Goal: Obtain resource: Download file/media

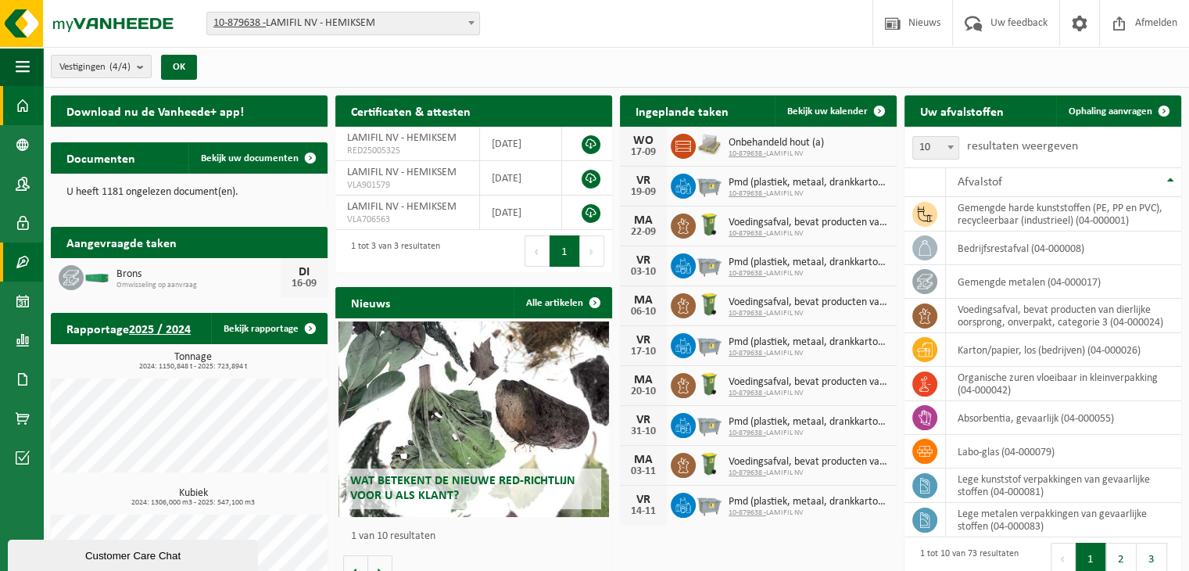
click at [19, 263] on span at bounding box center [23, 261] width 14 height 39
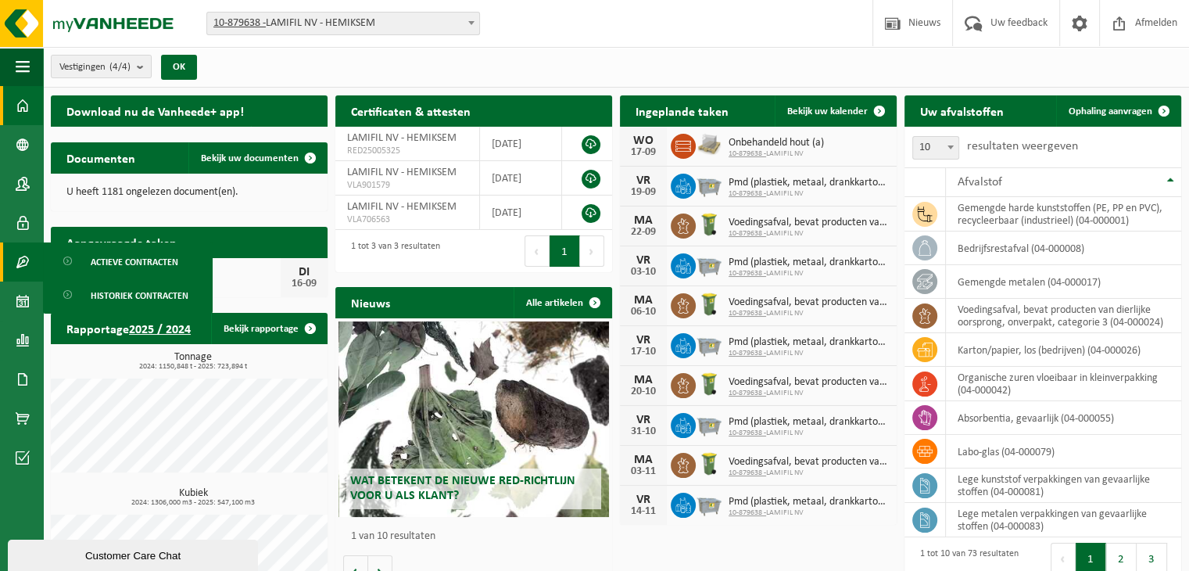
click at [27, 107] on span at bounding box center [23, 105] width 14 height 39
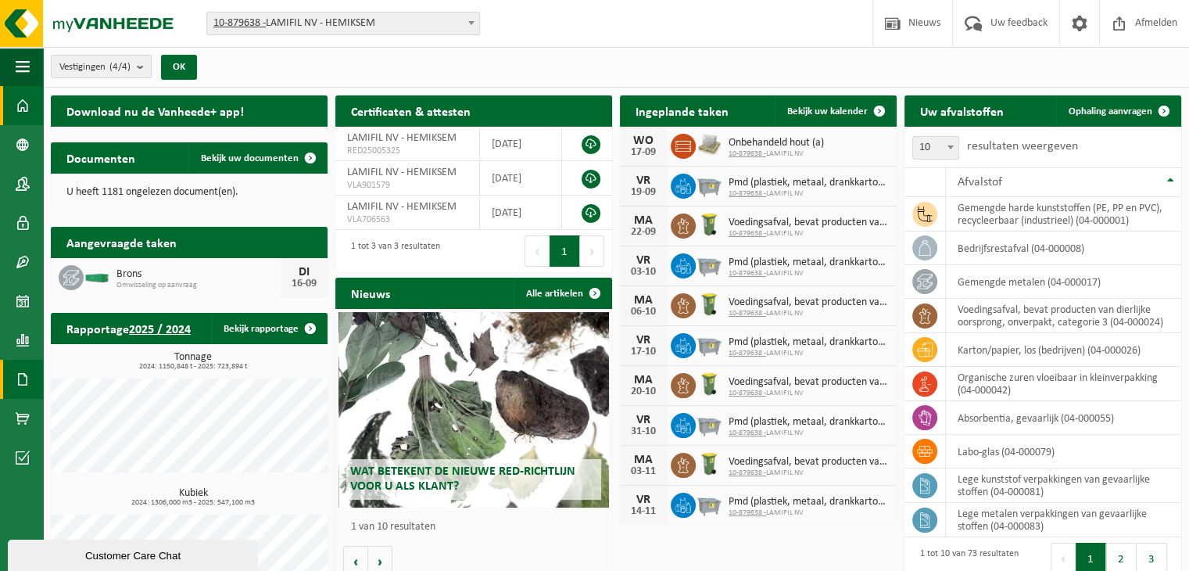
click at [16, 371] on span at bounding box center [23, 379] width 14 height 39
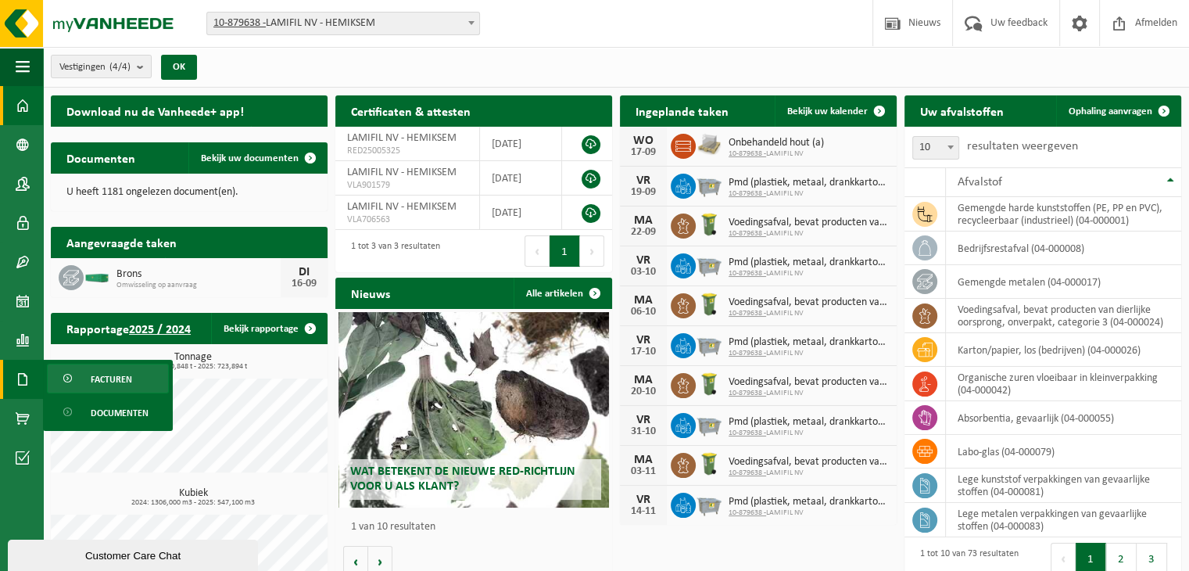
click at [84, 377] on link "Facturen" at bounding box center [108, 379] width 122 height 30
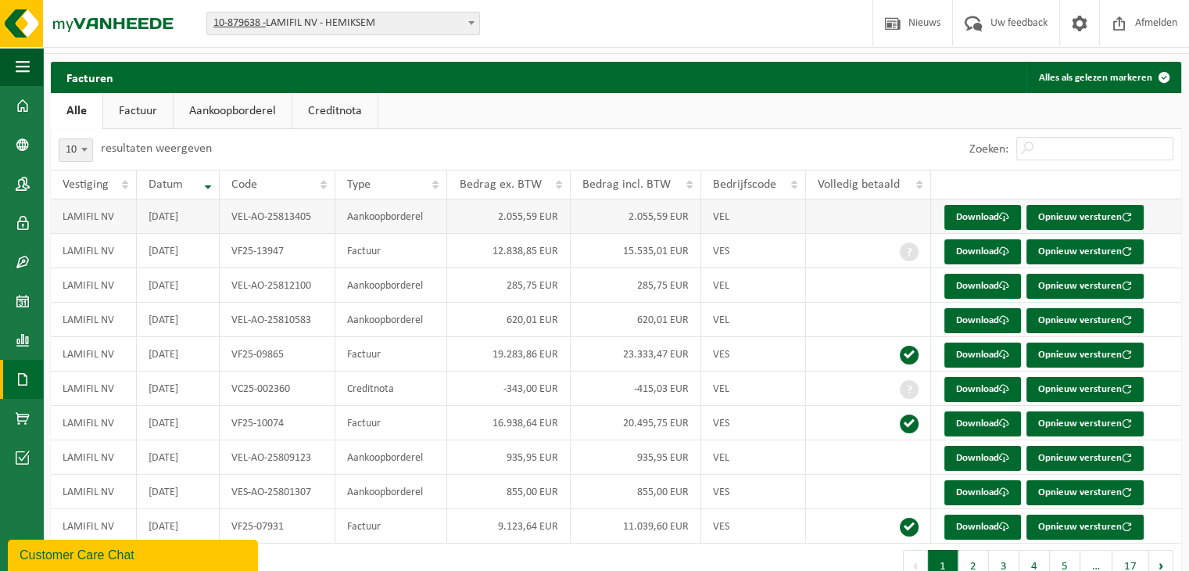
scroll to position [63, 0]
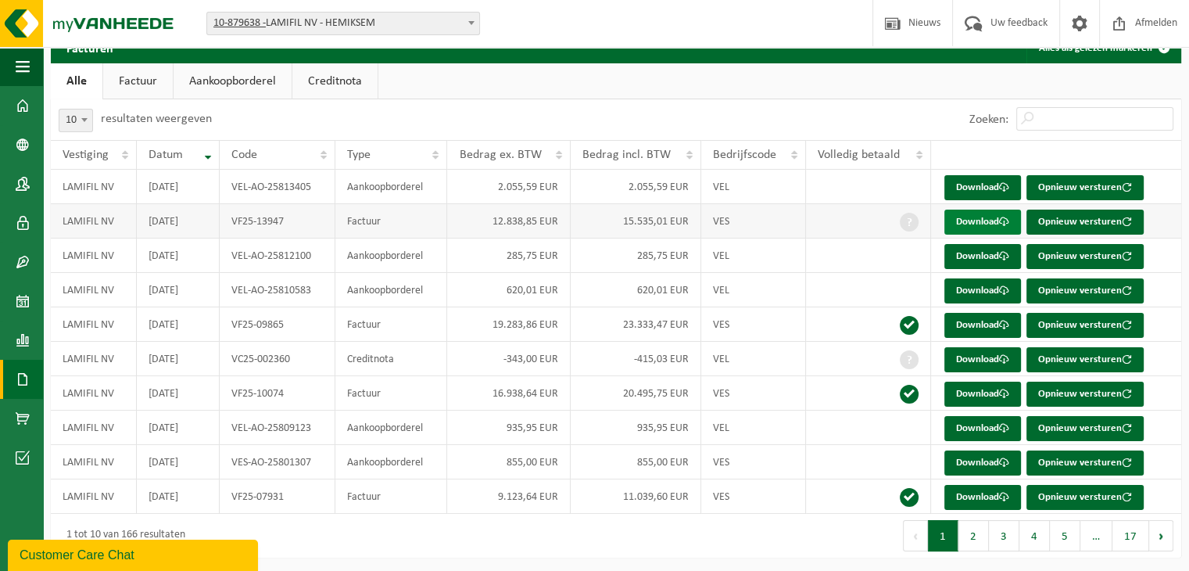
click at [987, 220] on link "Download" at bounding box center [982, 222] width 77 height 25
click at [970, 525] on button "2" at bounding box center [974, 535] width 30 height 31
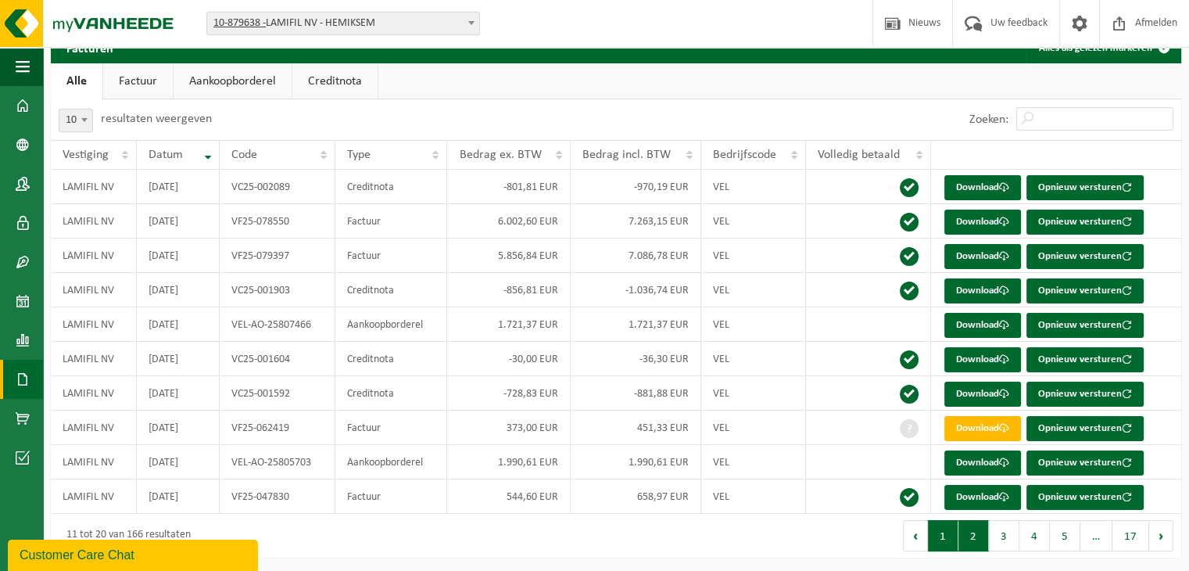
click at [948, 529] on button "1" at bounding box center [943, 535] width 30 height 31
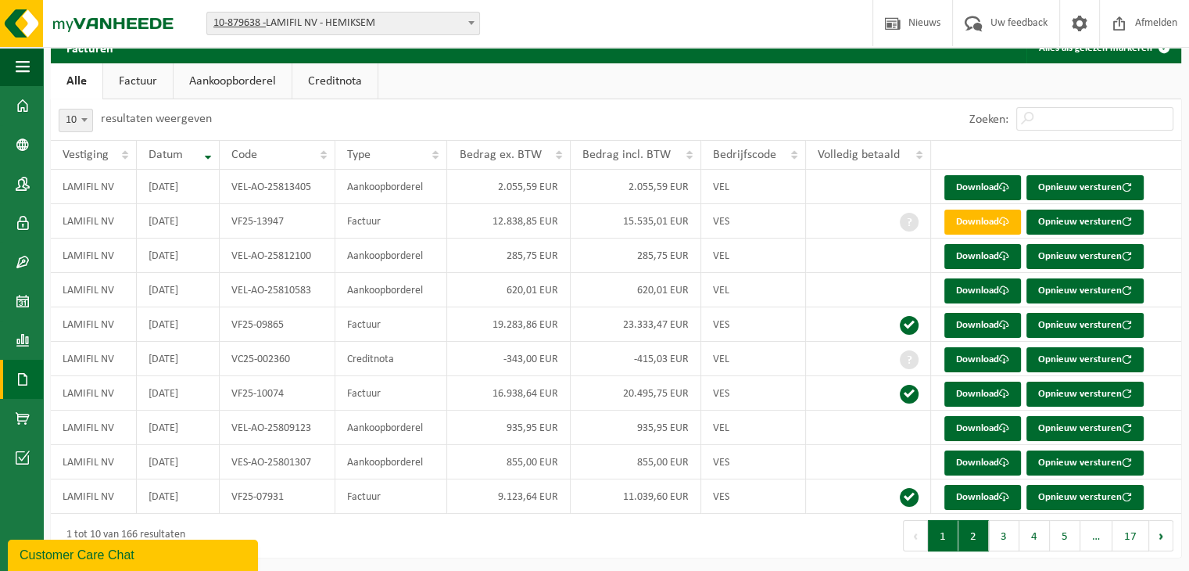
click at [979, 529] on button "2" at bounding box center [974, 535] width 30 height 31
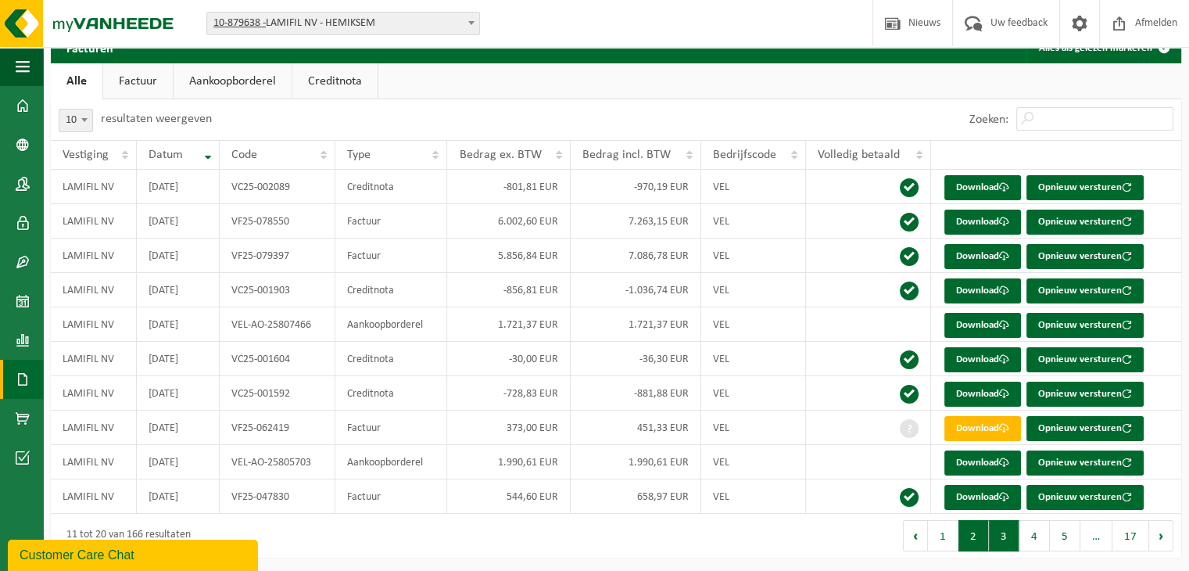
click at [1000, 533] on button "3" at bounding box center [1004, 535] width 30 height 31
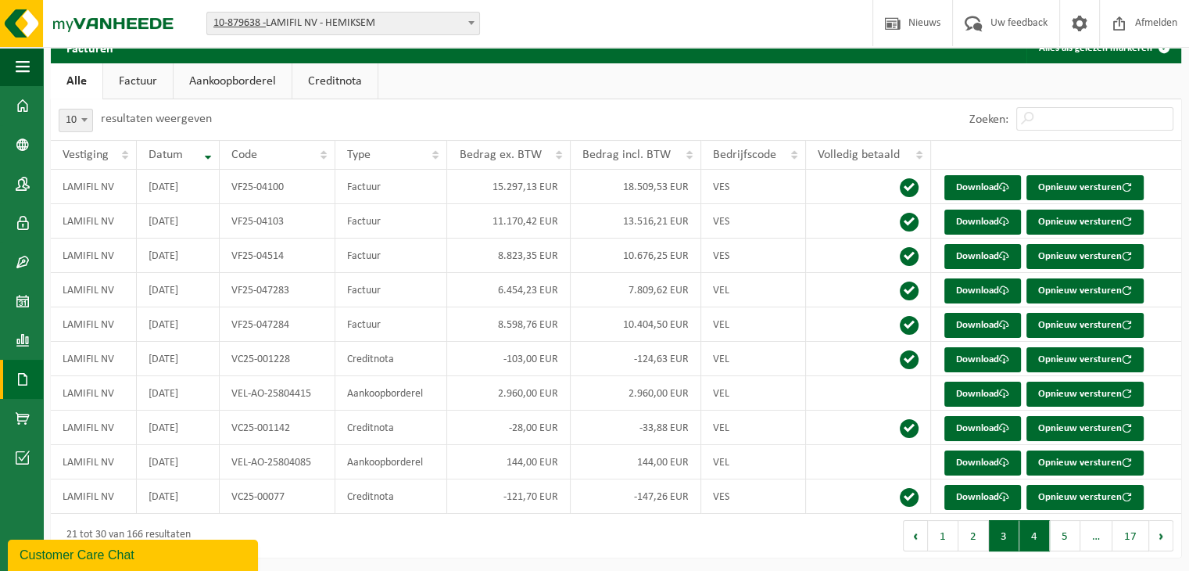
click at [1032, 529] on button "4" at bounding box center [1035, 535] width 30 height 31
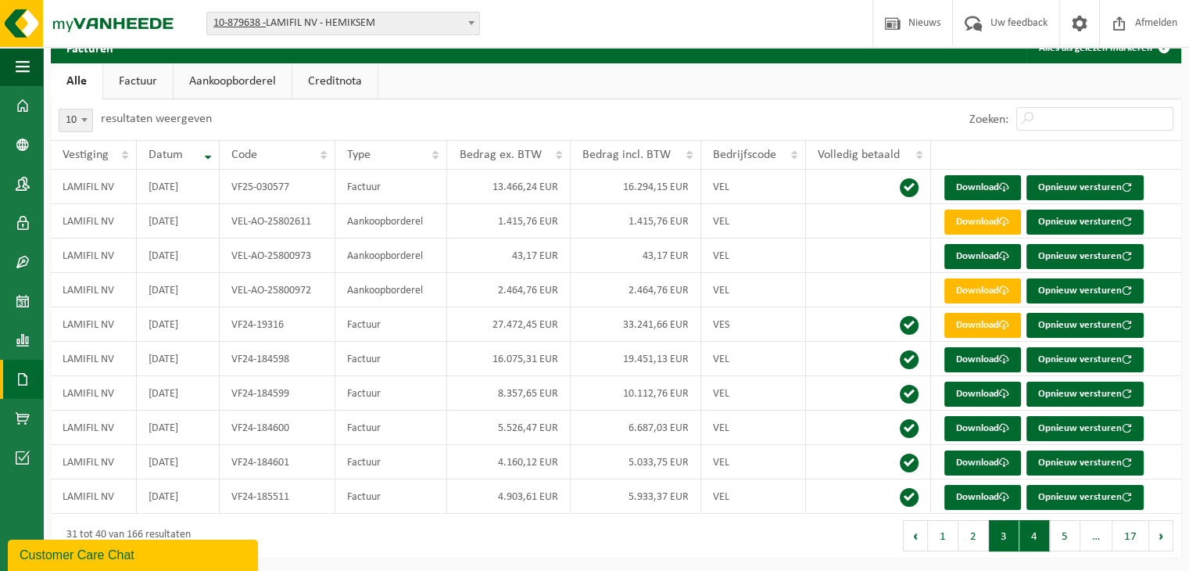
click at [1011, 528] on button "3" at bounding box center [1004, 535] width 30 height 31
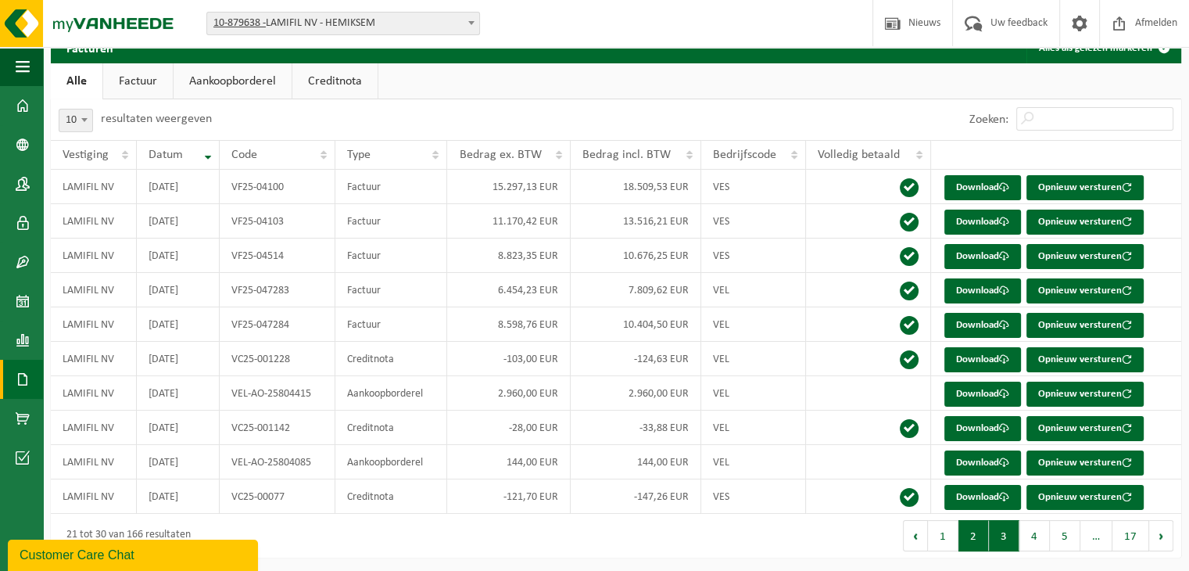
click at [977, 527] on button "2" at bounding box center [974, 535] width 30 height 31
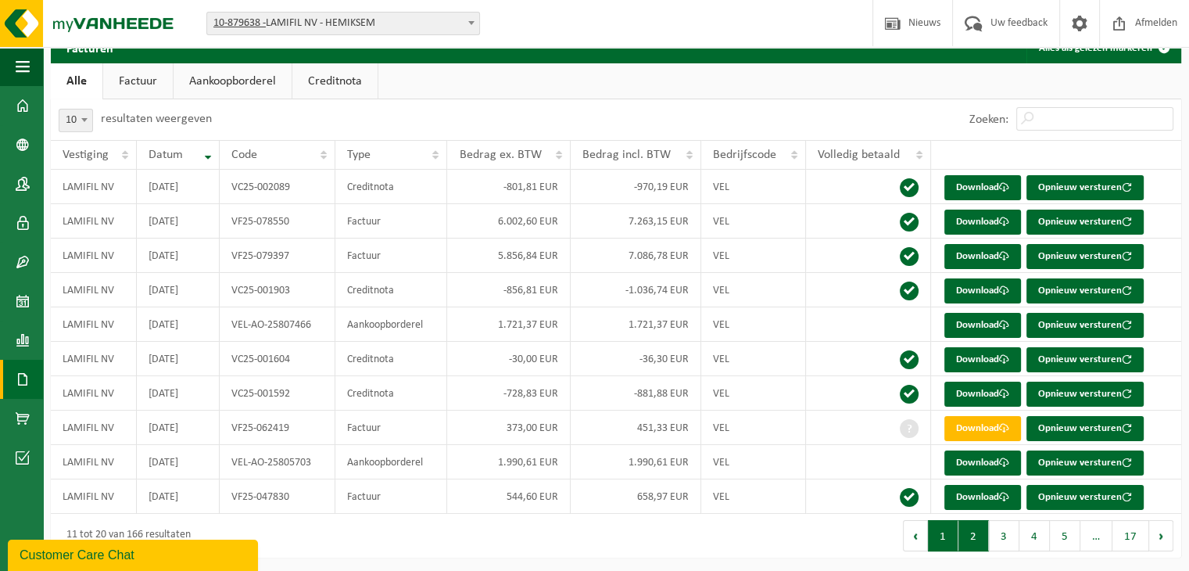
click at [940, 523] on button "1" at bounding box center [943, 535] width 30 height 31
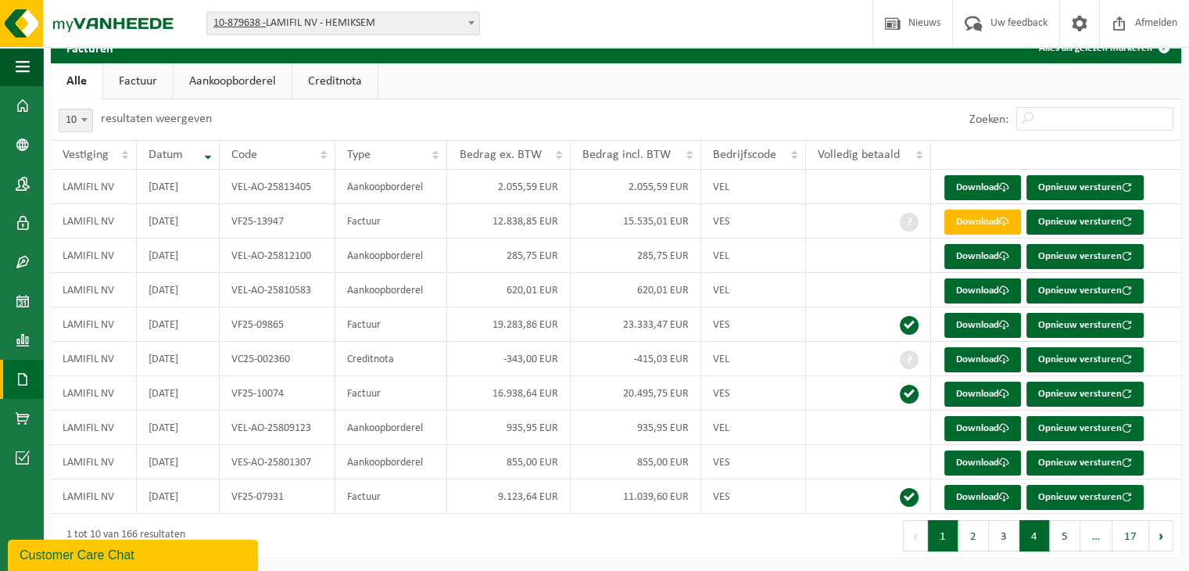
click at [1041, 530] on button "4" at bounding box center [1035, 535] width 30 height 31
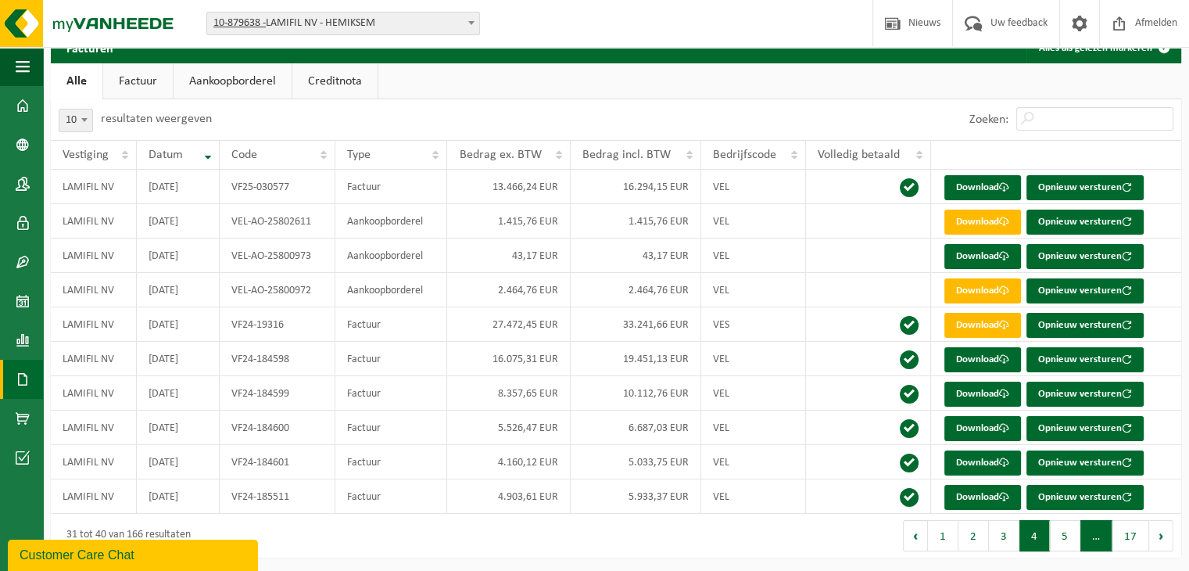
click at [1092, 535] on span "…" at bounding box center [1097, 535] width 32 height 31
click at [1120, 532] on button "17" at bounding box center [1131, 535] width 37 height 31
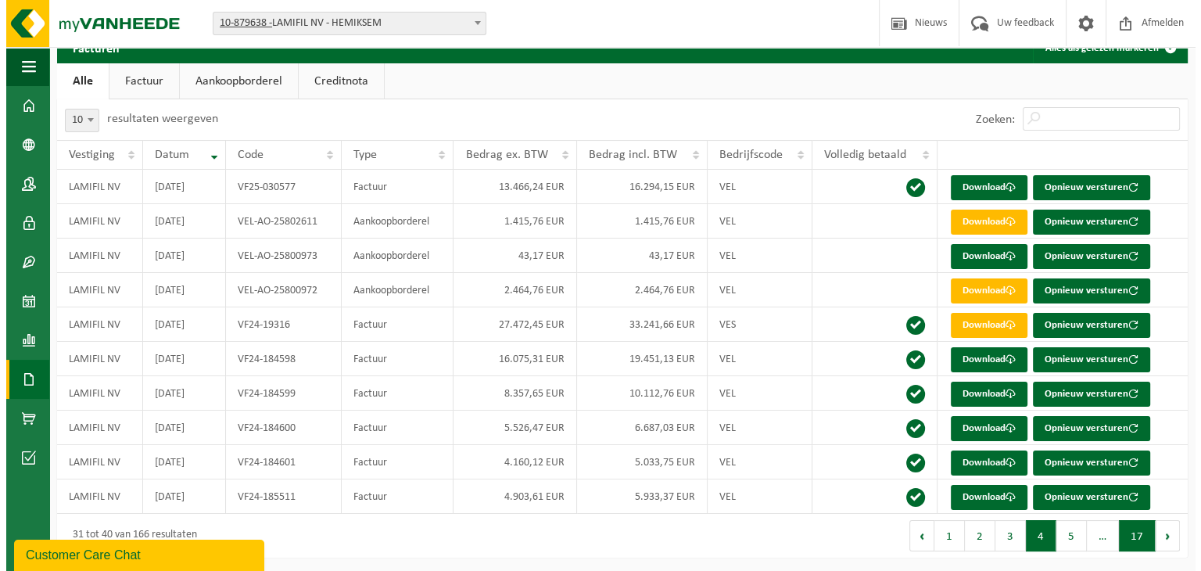
scroll to position [0, 0]
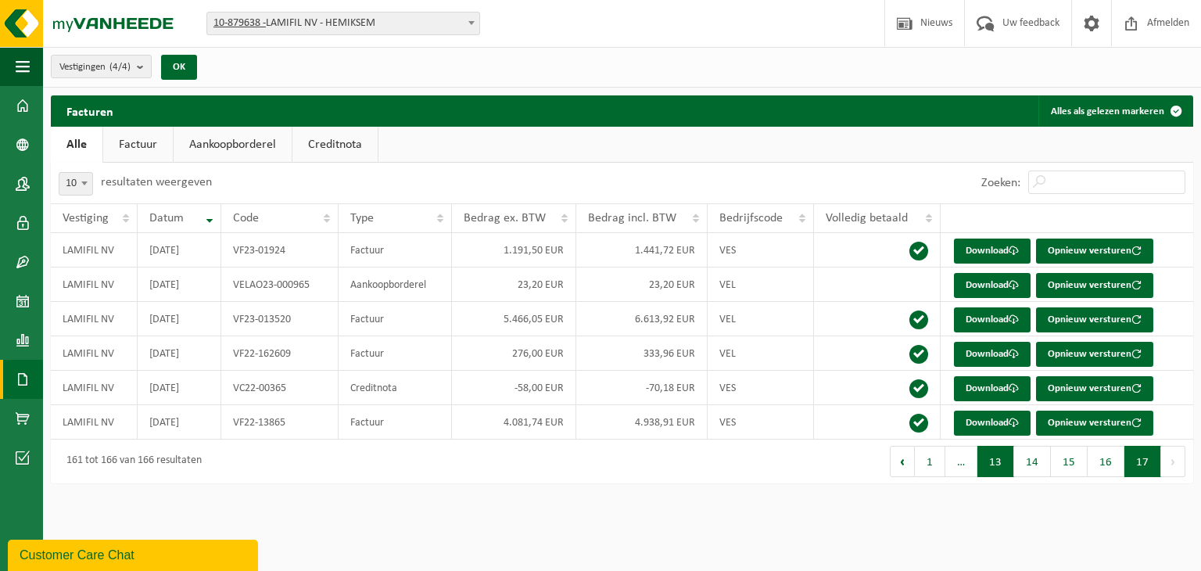
click at [1001, 451] on button "13" at bounding box center [995, 461] width 37 height 31
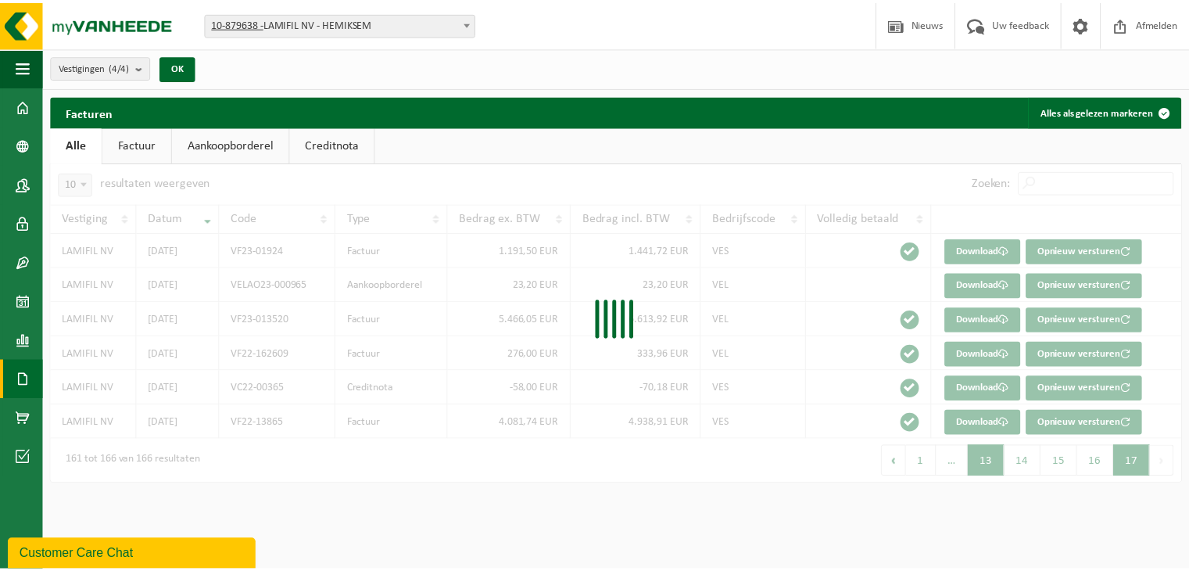
scroll to position [63, 0]
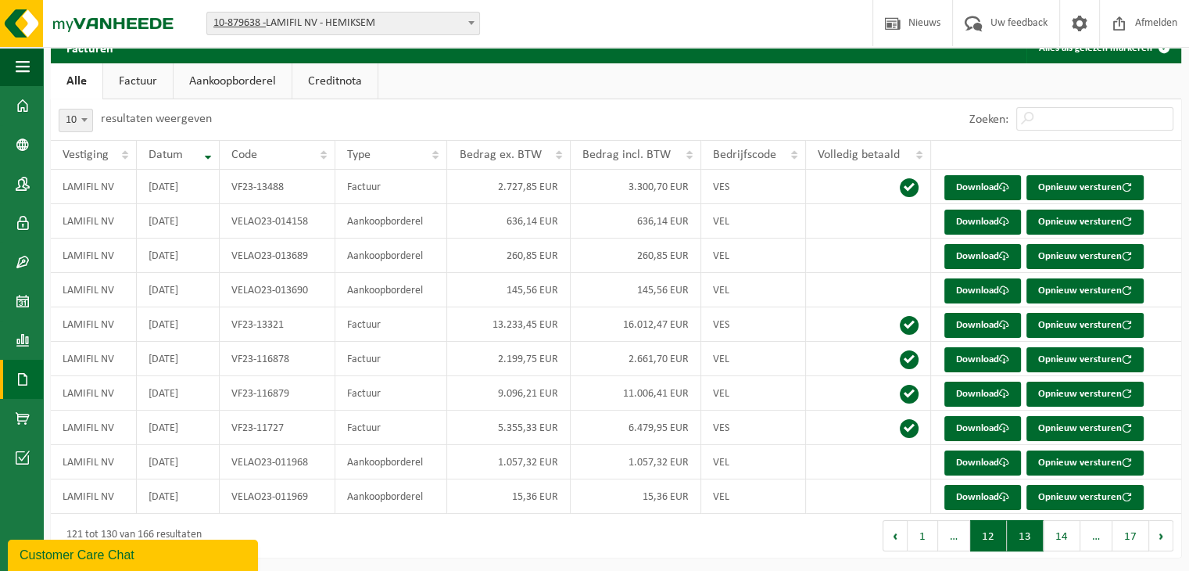
click at [993, 529] on button "12" at bounding box center [988, 535] width 37 height 31
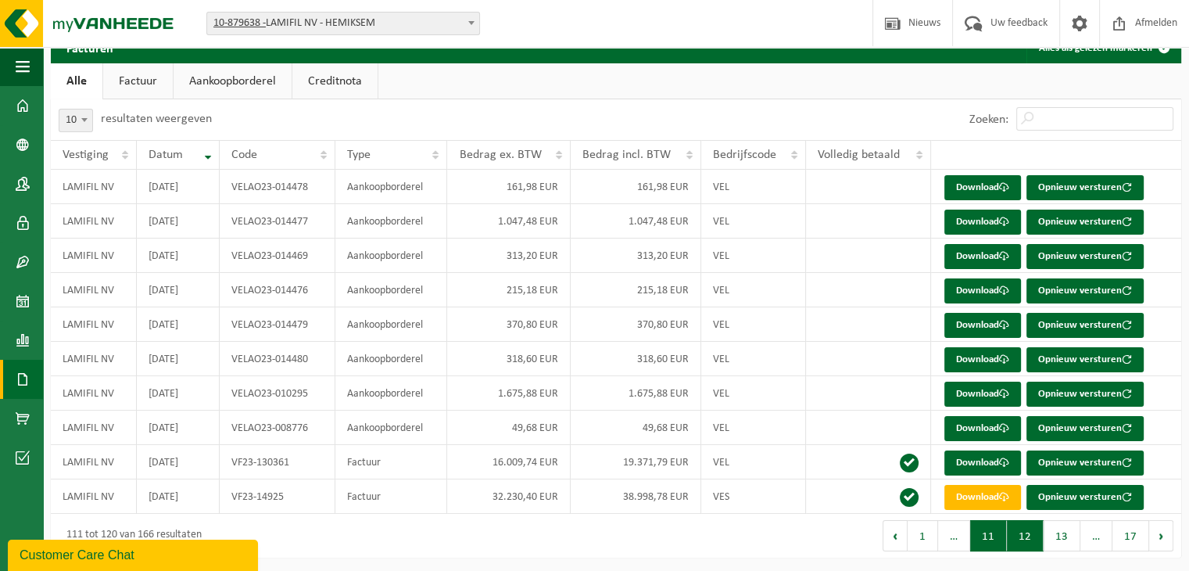
click at [1000, 539] on button "11" at bounding box center [988, 535] width 37 height 31
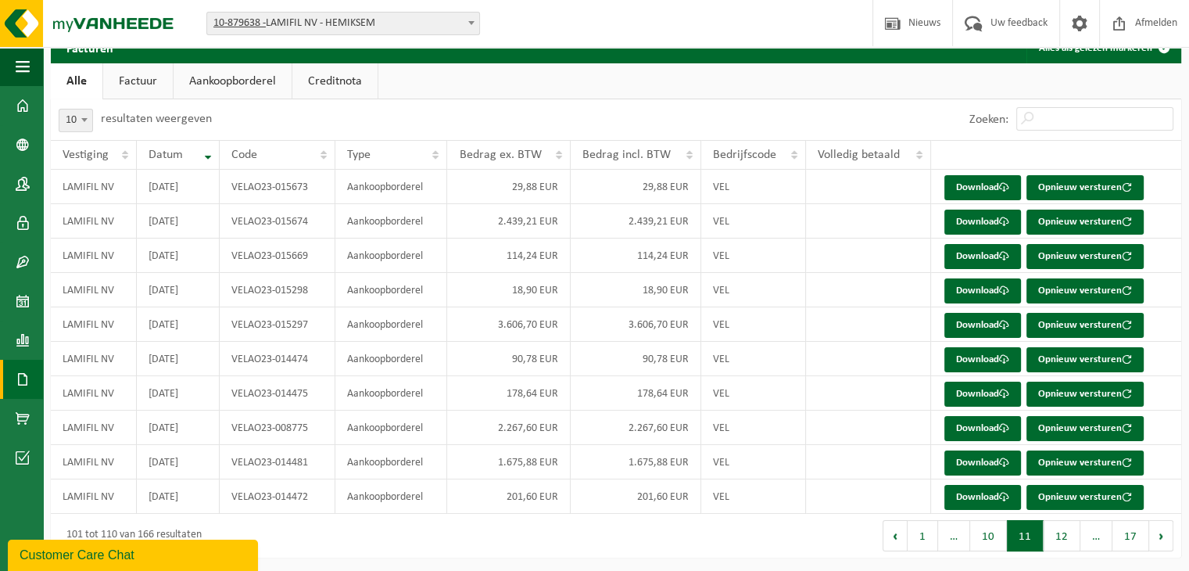
click at [1000, 539] on button "10" at bounding box center [988, 535] width 37 height 31
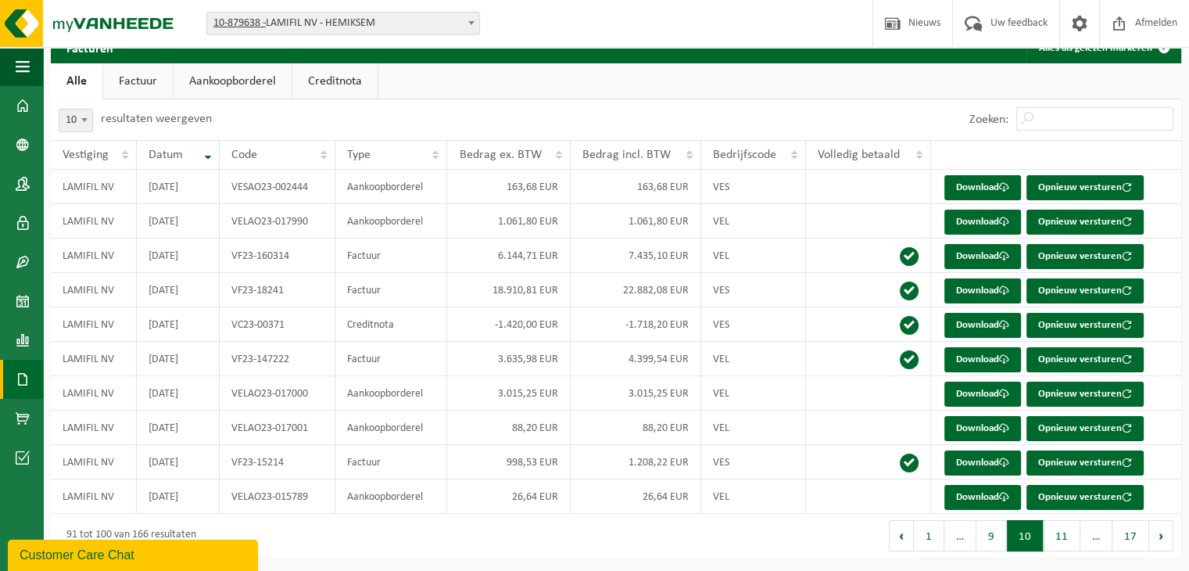
click at [1000, 539] on button "9" at bounding box center [992, 535] width 30 height 31
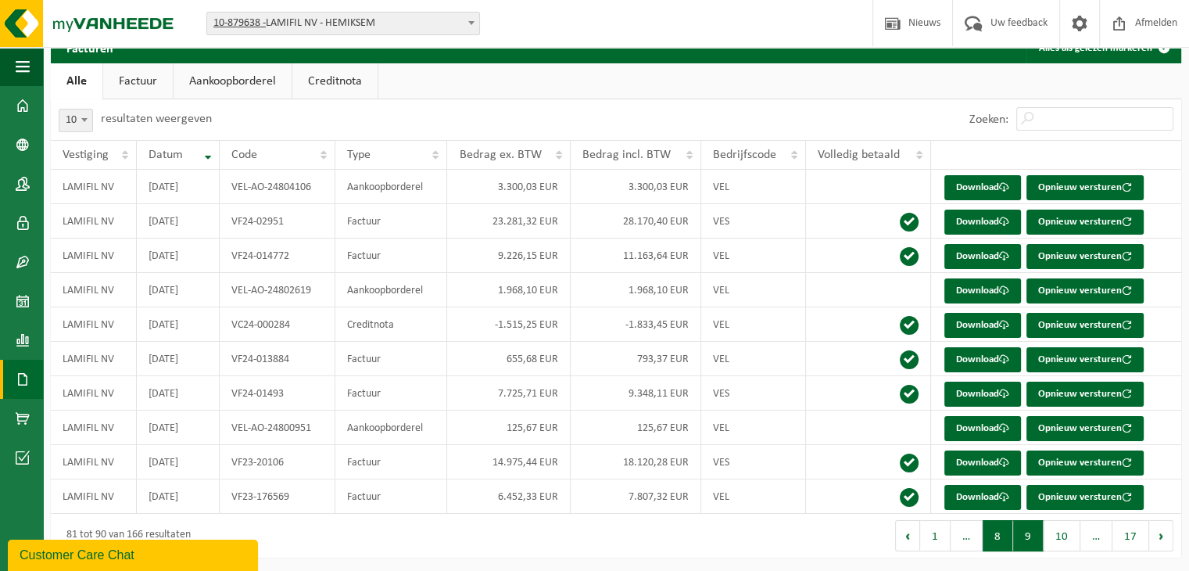
click at [1001, 532] on button "8" at bounding box center [998, 535] width 30 height 31
click at [1001, 529] on button "7" at bounding box center [1004, 535] width 30 height 31
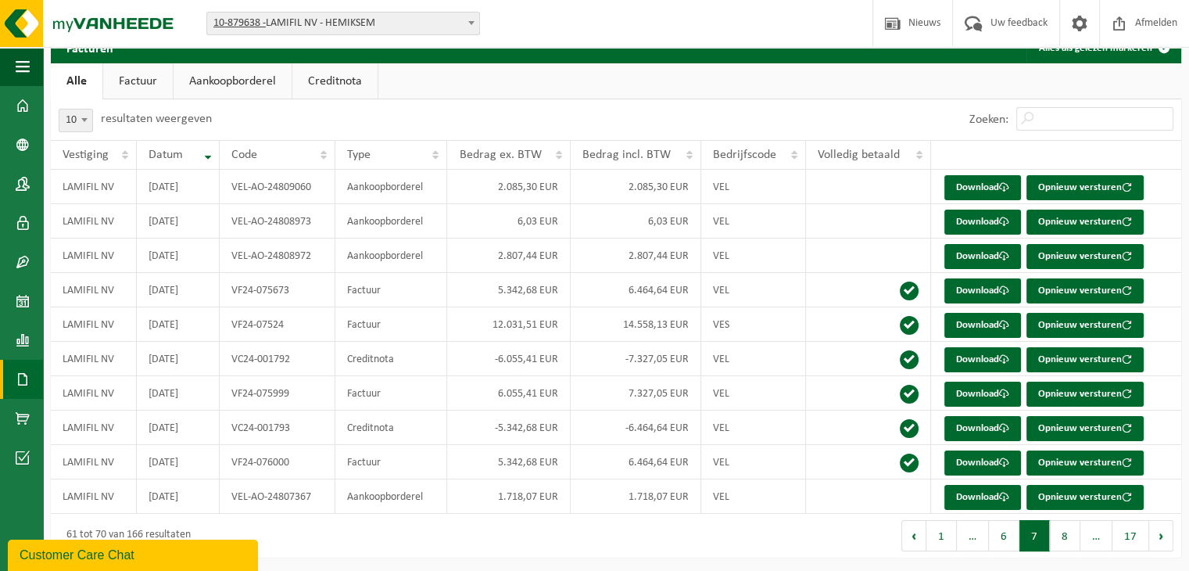
click at [1055, 529] on button "8" at bounding box center [1065, 535] width 30 height 31
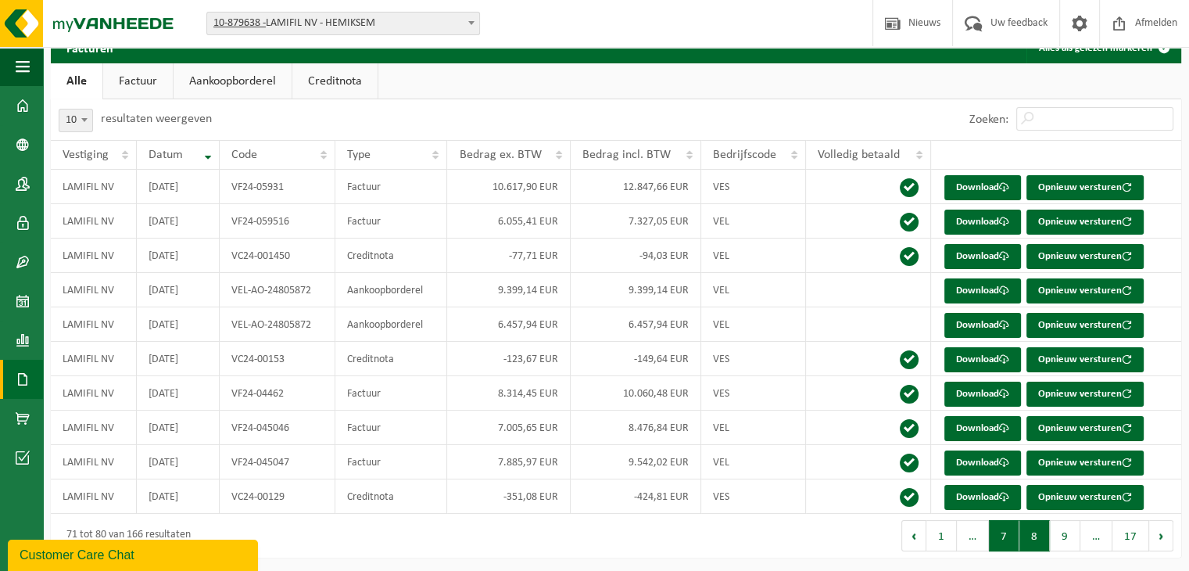
click at [998, 532] on button "7" at bounding box center [1004, 535] width 30 height 31
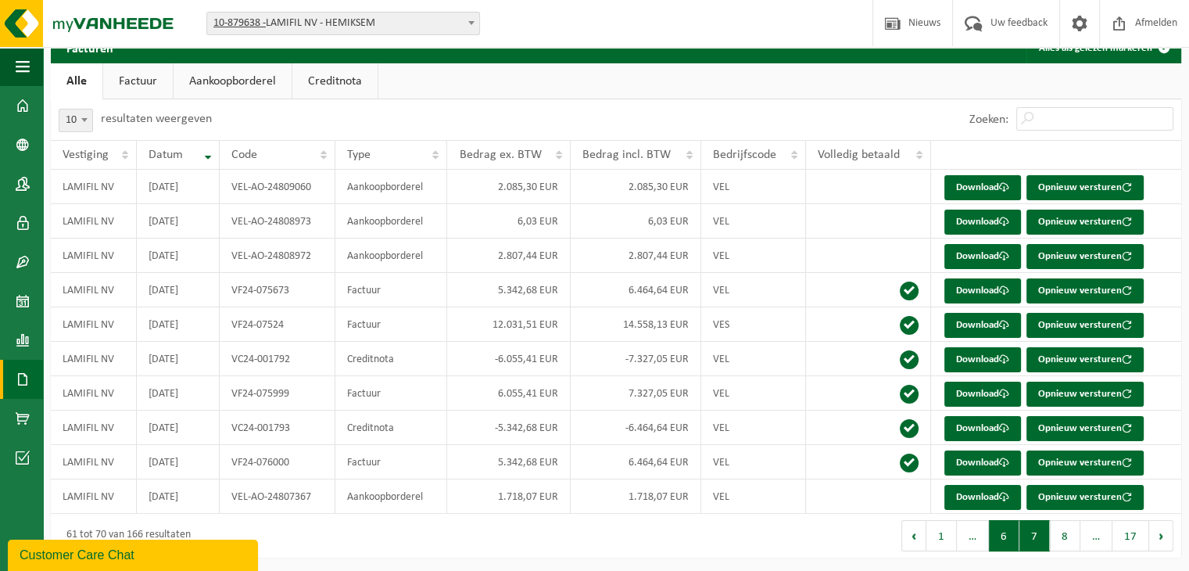
click at [1004, 530] on button "6" at bounding box center [1004, 535] width 30 height 31
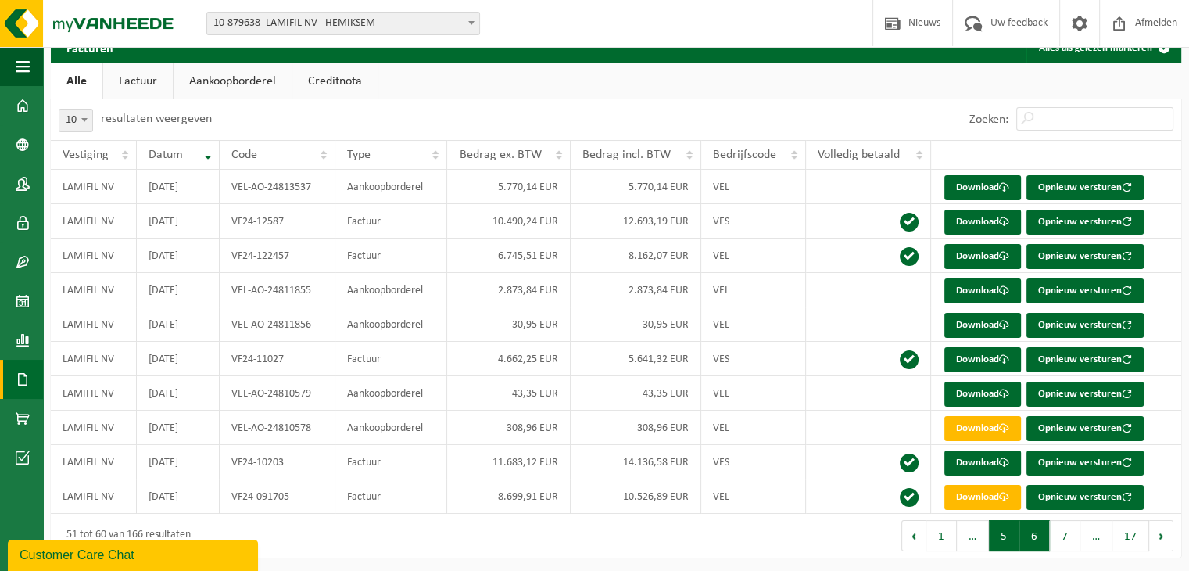
click at [1001, 529] on button "5" at bounding box center [1004, 535] width 30 height 31
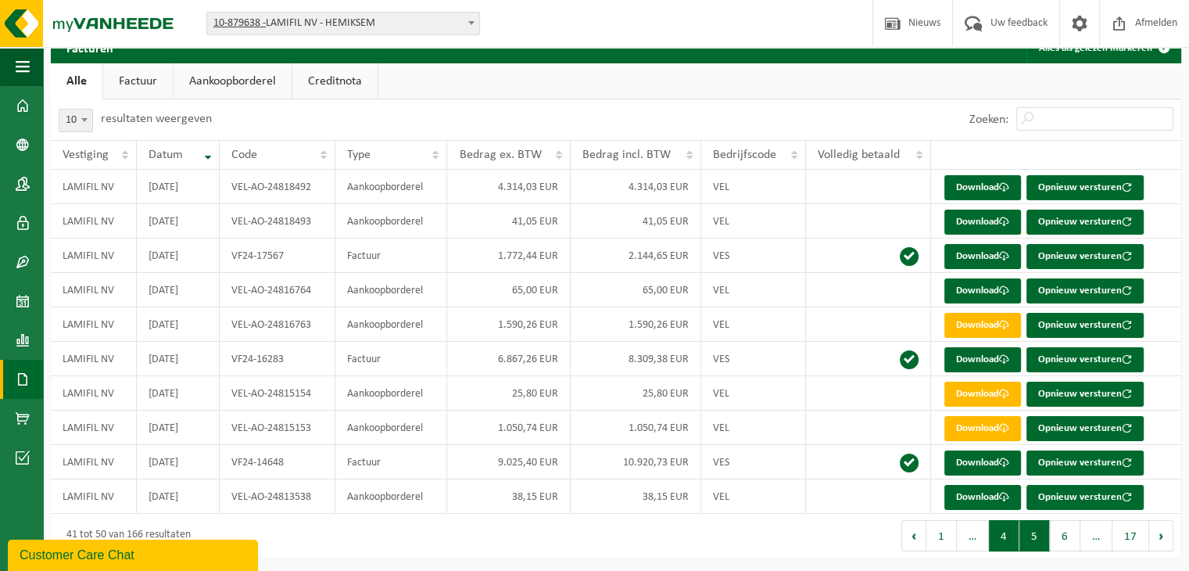
click at [1001, 523] on button "4" at bounding box center [1004, 535] width 30 height 31
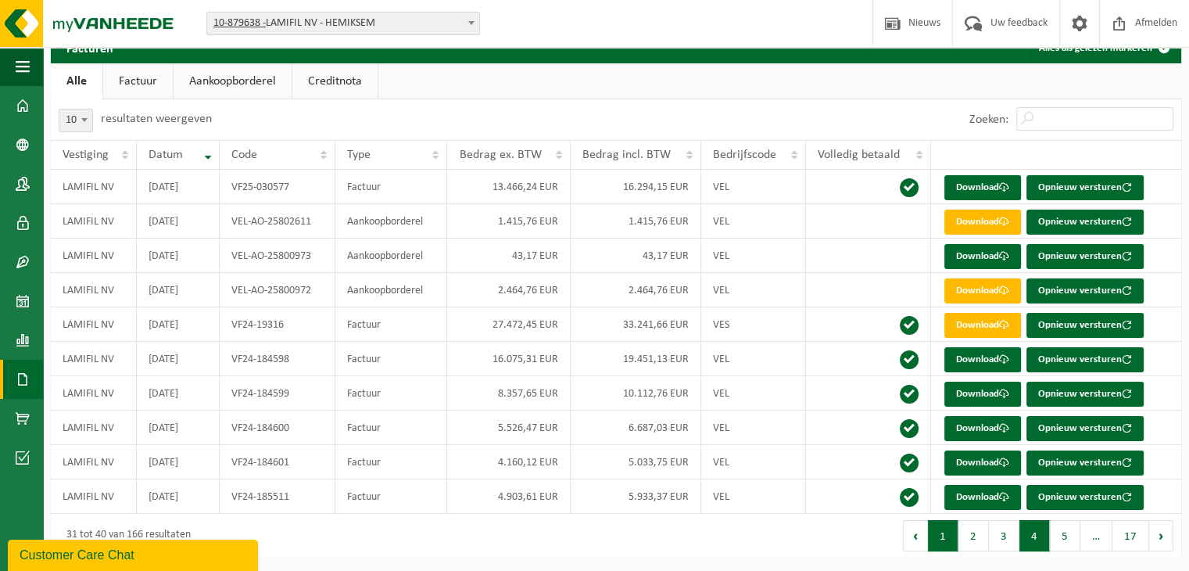
click at [951, 534] on button "1" at bounding box center [943, 535] width 30 height 31
